Goal: Find specific page/section: Find specific page/section

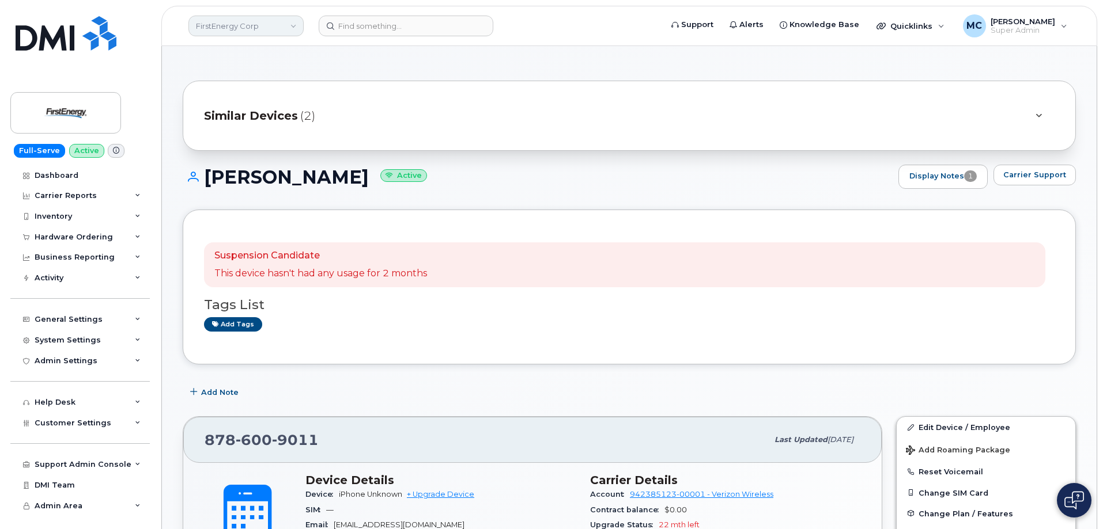
scroll to position [193, 0]
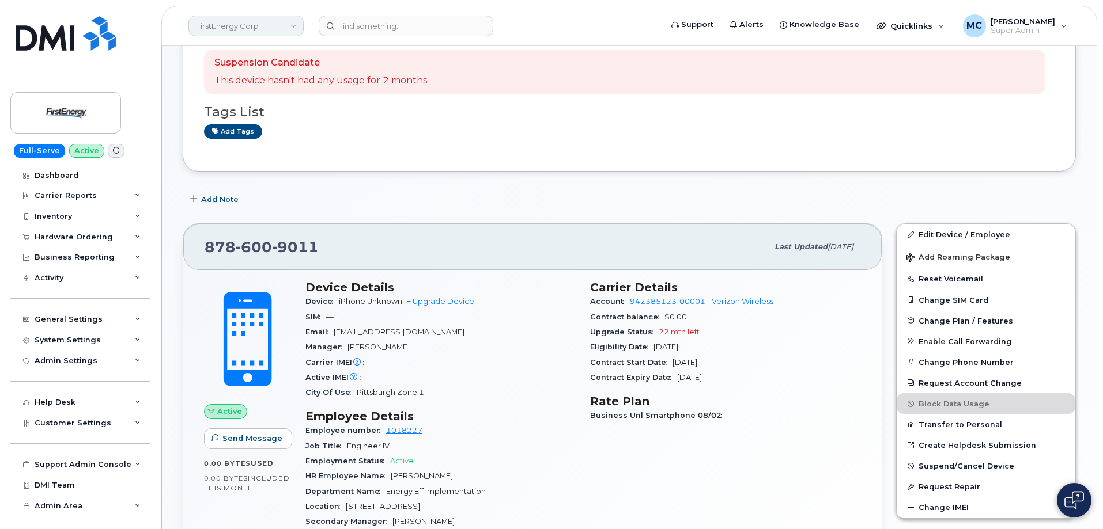
click at [260, 25] on link "FirstEnergy Corp" at bounding box center [245, 26] width 115 height 21
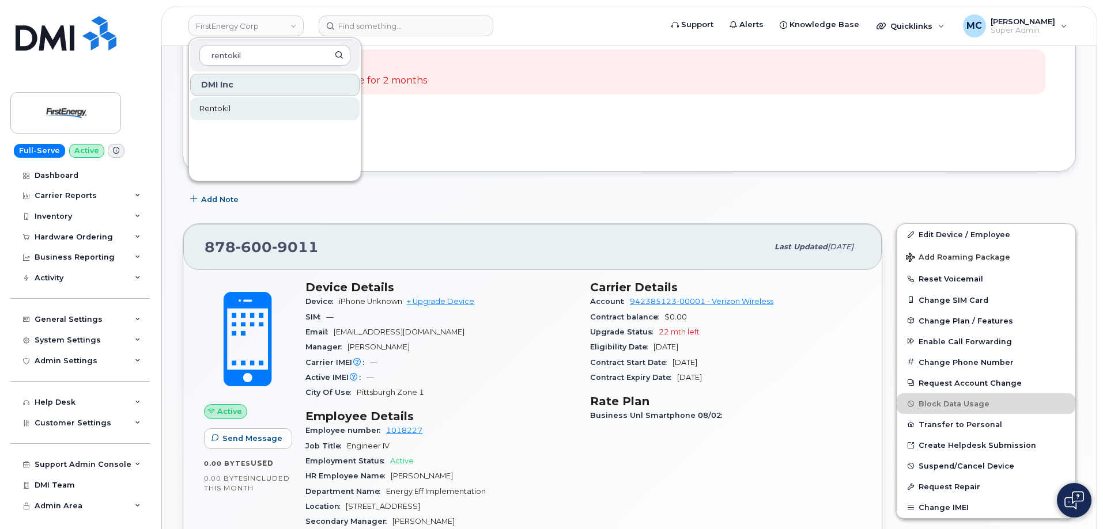
type input "rentokil"
click at [249, 110] on link "Rentokil" at bounding box center [274, 108] width 169 height 23
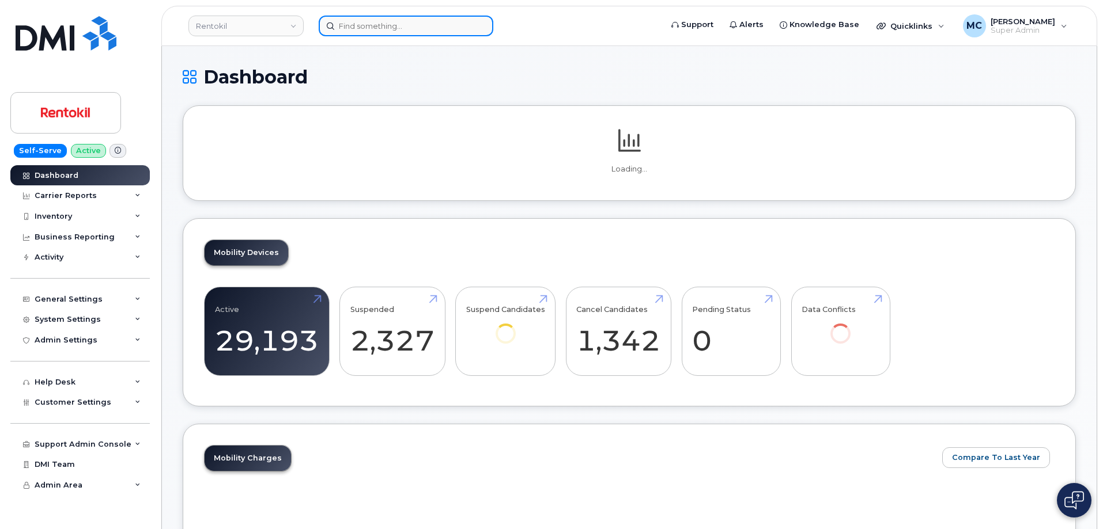
click at [418, 30] on input at bounding box center [406, 26] width 175 height 21
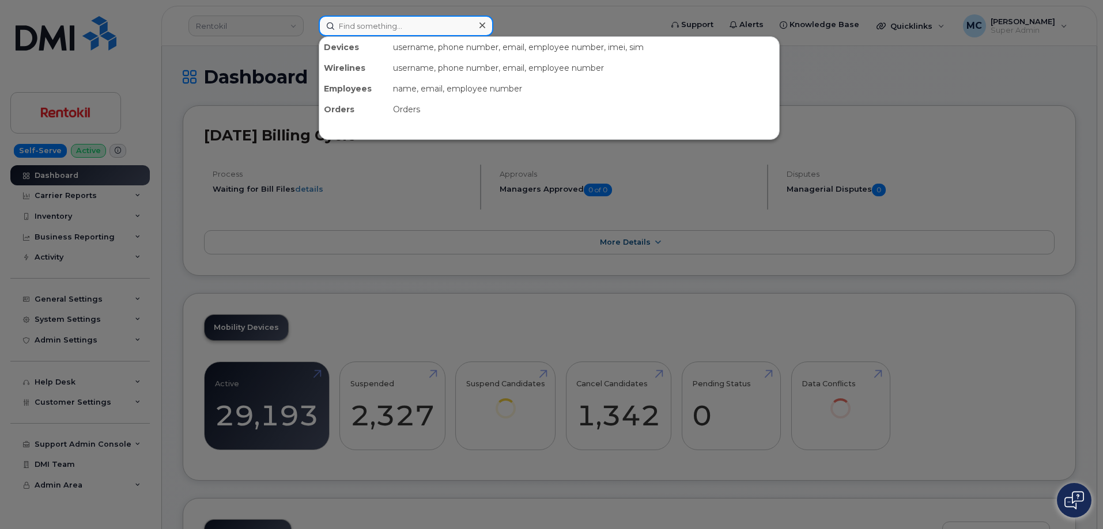
paste input "704-419-515"
type input "704-419-515"
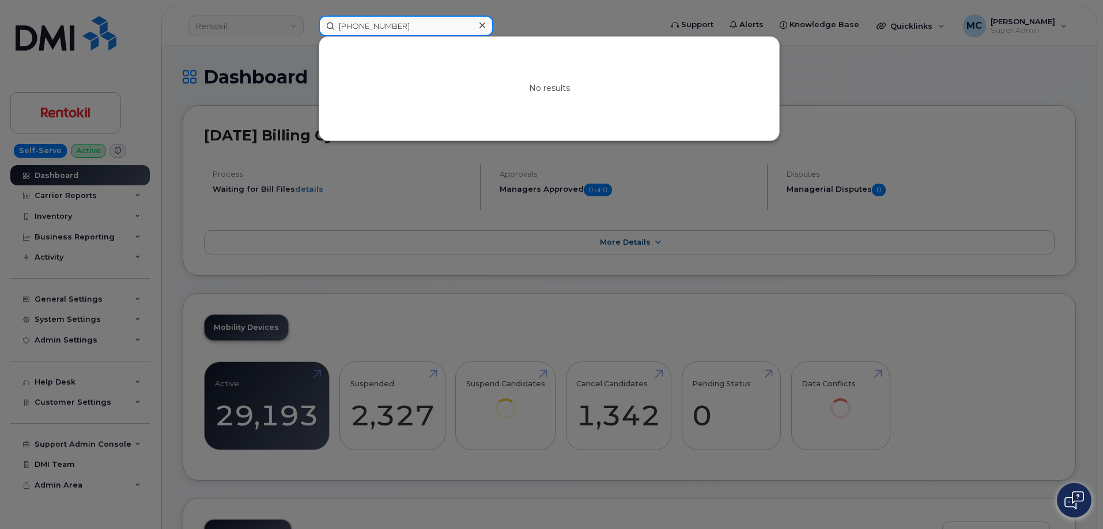
drag, startPoint x: 418, startPoint y: 25, endPoint x: 257, endPoint y: 22, distance: 160.8
click at [309, 23] on div "704-419-515 No results" at bounding box center [486, 26] width 354 height 21
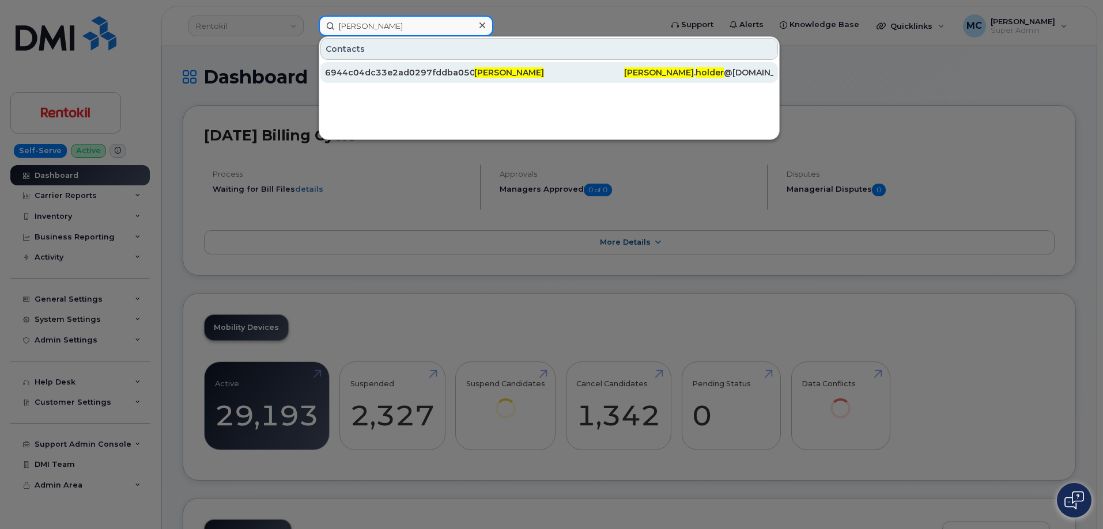
type input "heather holder"
click at [518, 76] on span "[PERSON_NAME]" at bounding box center [509, 72] width 70 height 10
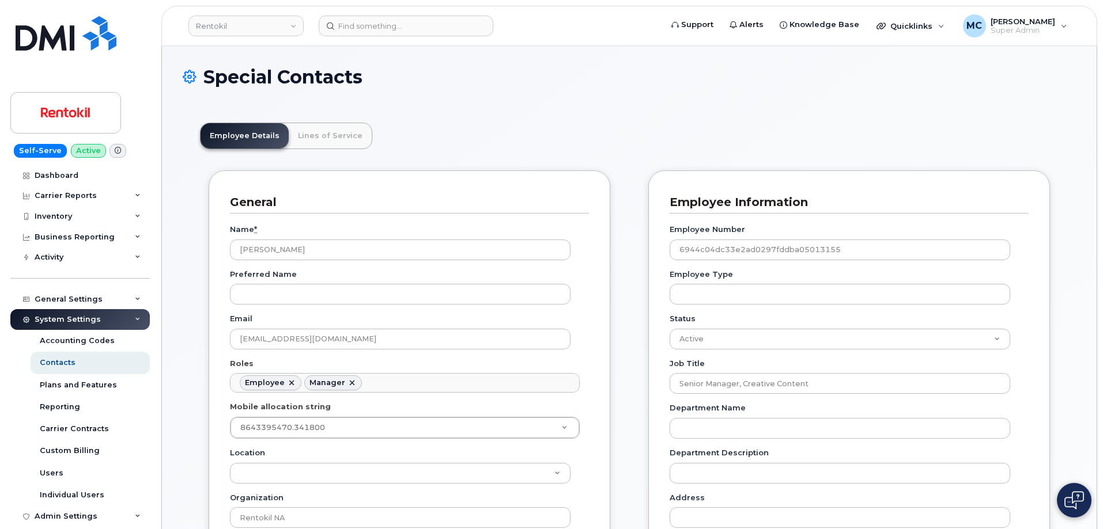
scroll to position [34, 0]
click at [320, 133] on link "Lines of Service" at bounding box center [330, 135] width 83 height 25
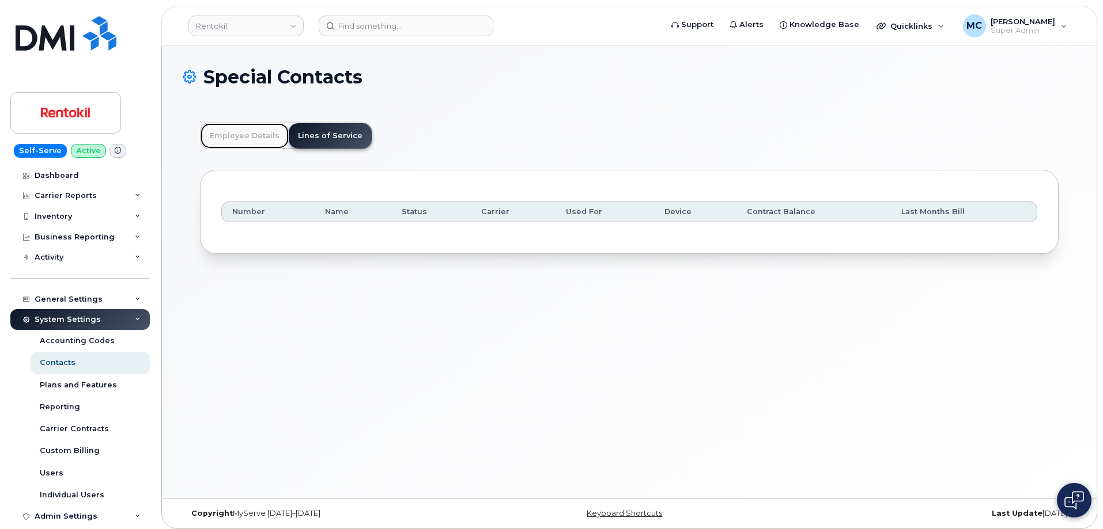
click at [227, 133] on link "Employee Details" at bounding box center [244, 135] width 88 height 25
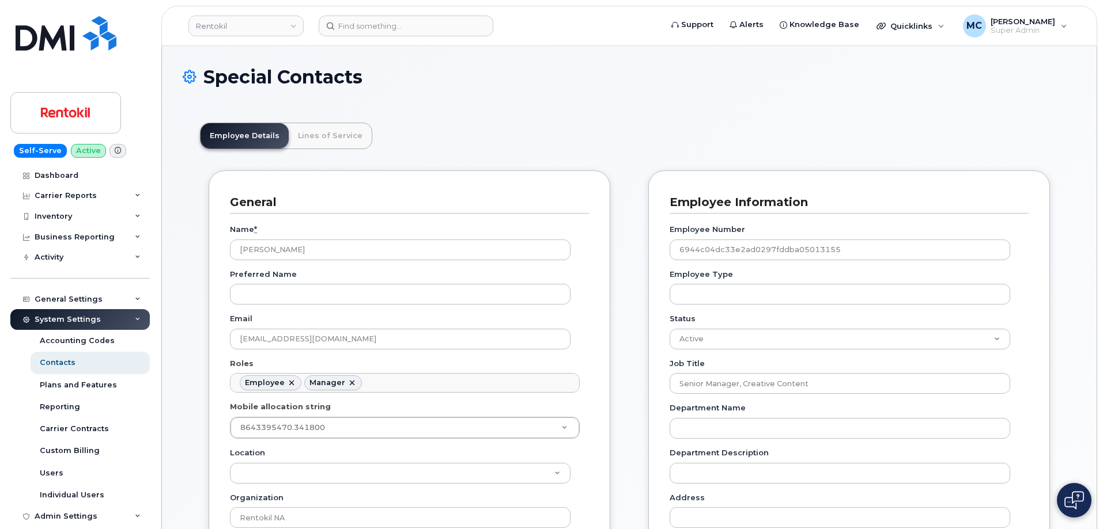
click at [435, 130] on header "Employee Details Lines of Service" at bounding box center [629, 136] width 858 height 27
